Goal: Transaction & Acquisition: Obtain resource

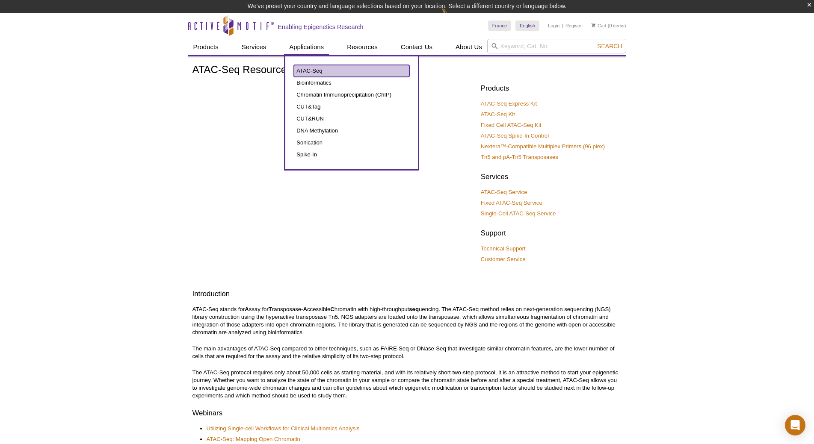
click at [303, 70] on link "ATAC-Seq" at bounding box center [351, 71] width 115 height 12
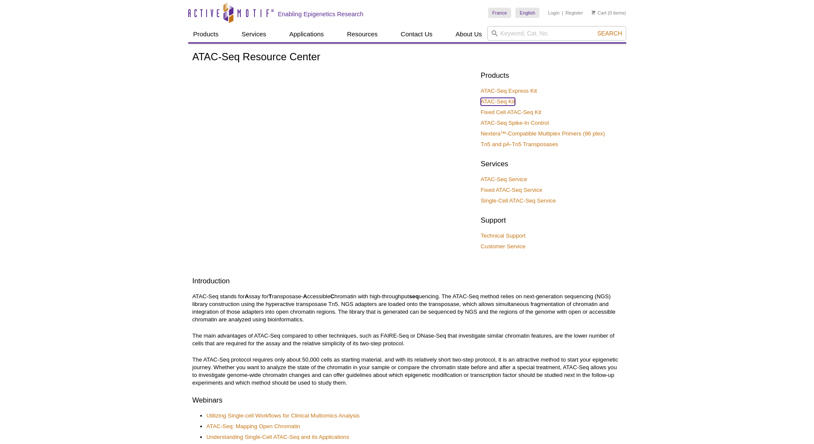
click at [506, 103] on link "ATAC-Seq Kit" at bounding box center [497, 102] width 34 height 8
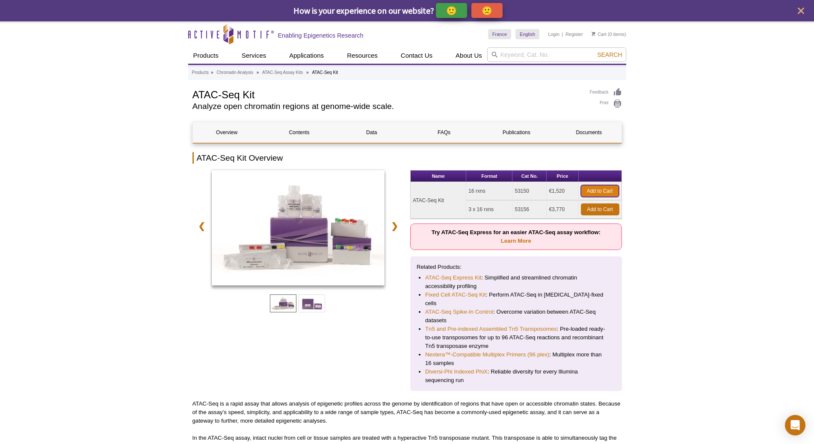
click at [605, 193] on link "Add to Cart" at bounding box center [600, 191] width 38 height 12
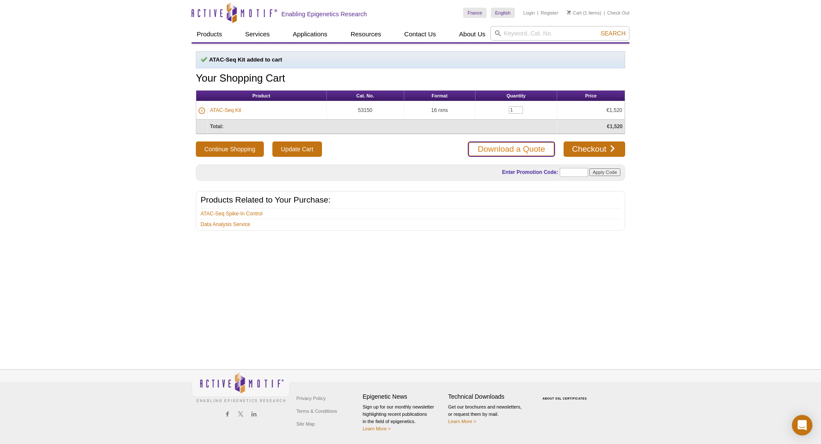
click at [534, 154] on link "Download a Quote" at bounding box center [511, 148] width 87 height 15
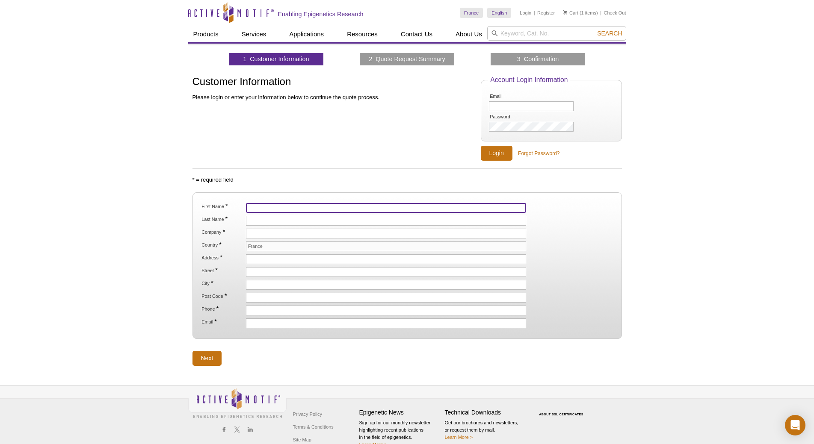
click at [299, 212] on input "First Name *" at bounding box center [386, 208] width 280 height 10
type input "H"
type input "[PERSON_NAME]"
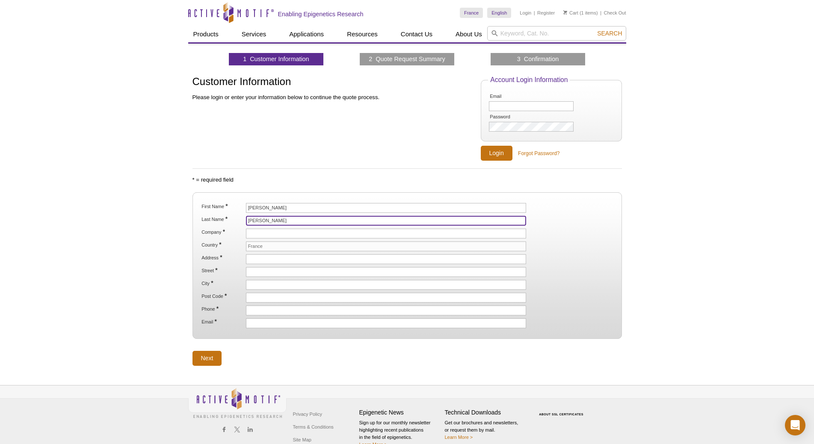
type input "[PERSON_NAME]"
type input "CEA"
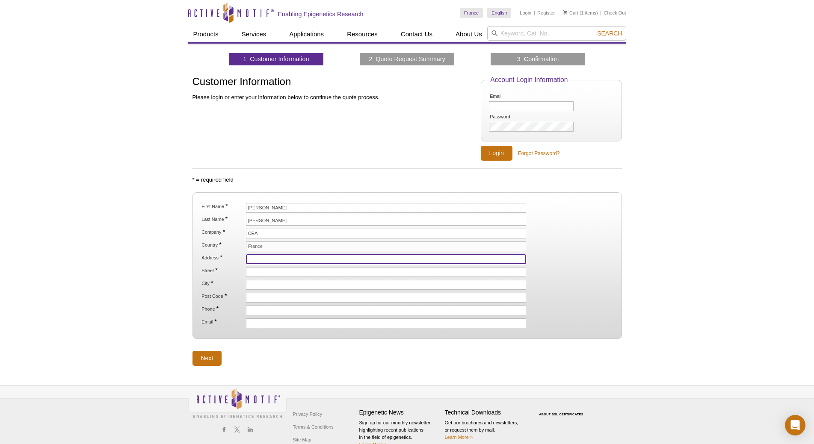
click at [264, 262] on input "Address *" at bounding box center [386, 259] width 280 height 10
drag, startPoint x: 308, startPoint y: 259, endPoint x: 253, endPoint y: 264, distance: 55.0
click at [253, 264] on ol "First Name * [PERSON_NAME] Last Name * [PERSON_NAME] Company * CEA Country * [G…" at bounding box center [407, 265] width 414 height 125
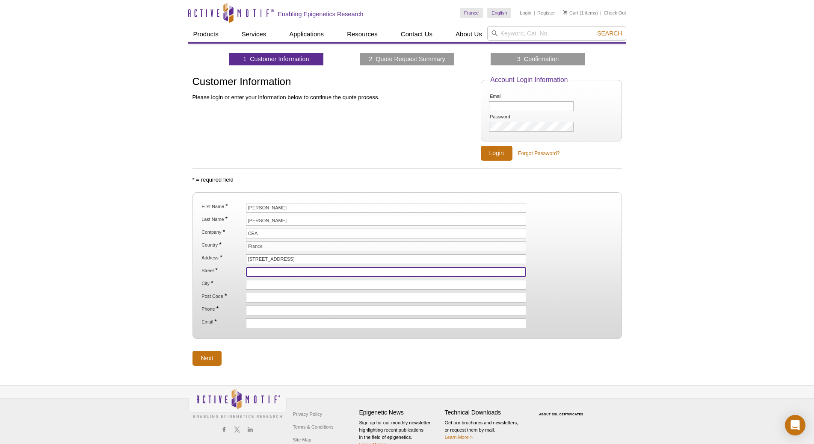
click at [252, 271] on input "Street *" at bounding box center [386, 272] width 280 height 10
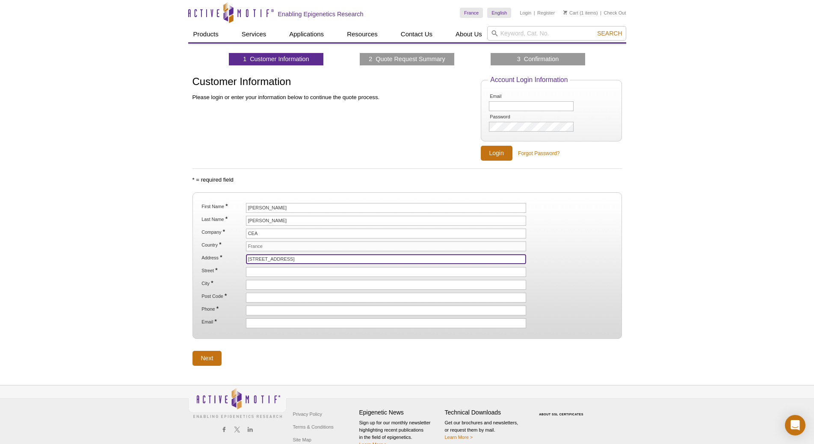
drag, startPoint x: 315, startPoint y: 256, endPoint x: 254, endPoint y: 259, distance: 60.8
click at [254, 259] on input "[STREET_ADDRESS]" at bounding box center [386, 259] width 280 height 10
type input "31"
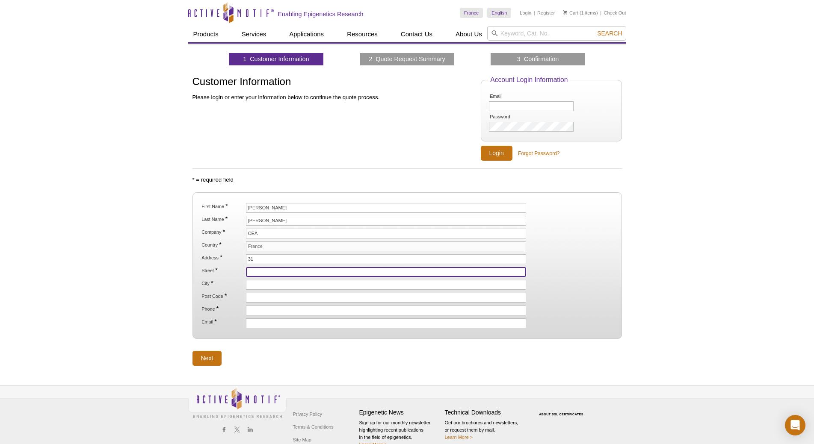
click at [256, 273] on input "Street *" at bounding box center [386, 272] width 280 height 10
paste input "[GEOGRAPHIC_DATA]"
click at [251, 268] on input "[GEOGRAPHIC_DATA]" at bounding box center [386, 272] width 280 height 10
type input "Boulevard des Coquibus"
click at [275, 284] on input "City *" at bounding box center [386, 285] width 280 height 10
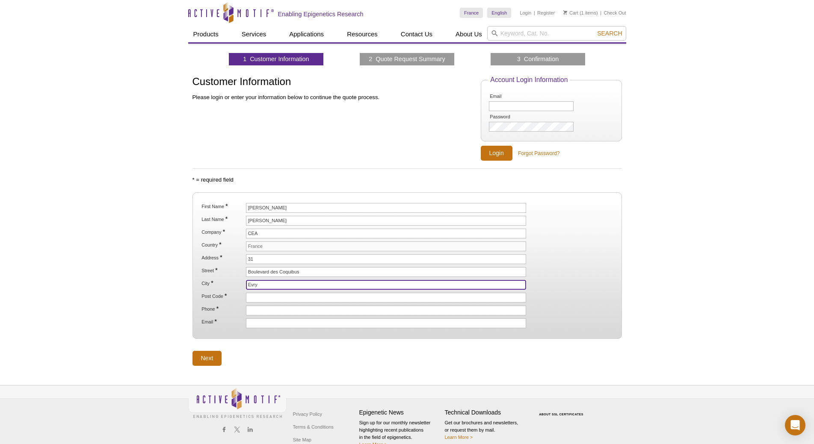
type input "Evry"
click at [271, 291] on ol "First Name * [PERSON_NAME] Last Name * [PERSON_NAME] Company * CEA Country * [G…" at bounding box center [407, 265] width 414 height 125
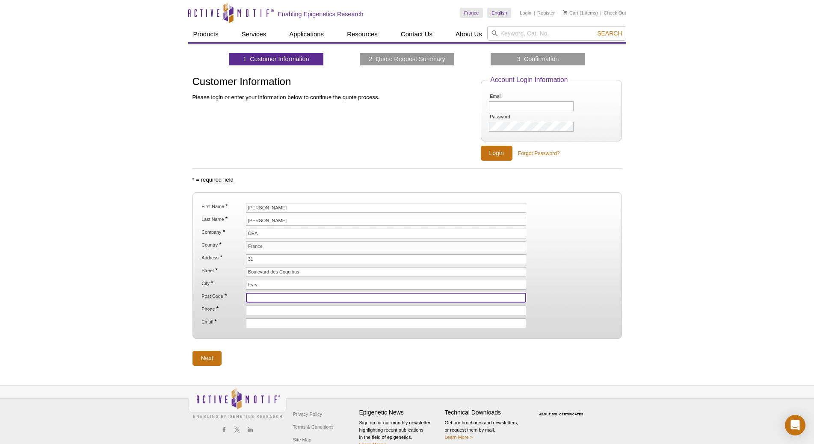
click at [271, 298] on input "Post Code *" at bounding box center [386, 298] width 280 height 10
type input "91000"
click at [270, 312] on input "Phone *" at bounding box center [386, 311] width 280 height 10
type input "0160873465"
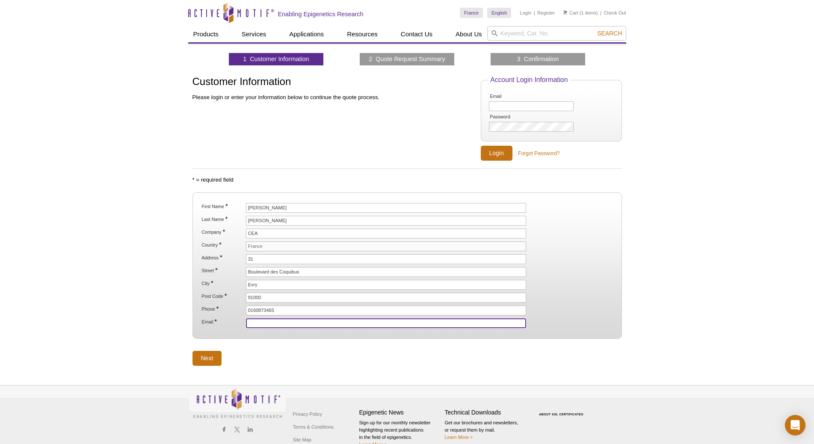
click at [273, 326] on input "Email *" at bounding box center [386, 323] width 280 height 10
type input "[PERSON_NAME][EMAIL_ADDRESS][PERSON_NAME][DOMAIN_NAME]"
click at [208, 360] on input "Next" at bounding box center [206, 358] width 29 height 15
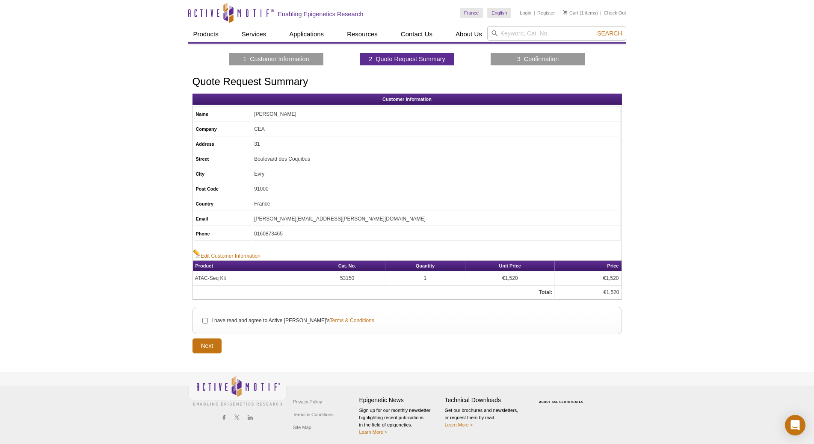
click at [237, 321] on label "I have read and agree to Active Motif's Terms & Conditions" at bounding box center [291, 321] width 163 height 8
click at [208, 321] on input "I have read and agree to Active Motif's Terms & Conditions" at bounding box center [205, 321] width 6 height 6
checkbox input "true"
click at [207, 353] on input "Next" at bounding box center [206, 346] width 29 height 15
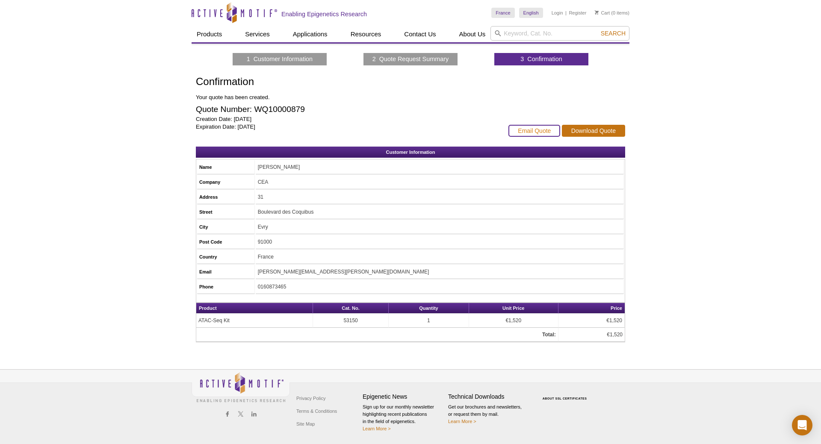
click at [531, 133] on link "Email Quote" at bounding box center [534, 131] width 52 height 12
